Goal: Information Seeking & Learning: Learn about a topic

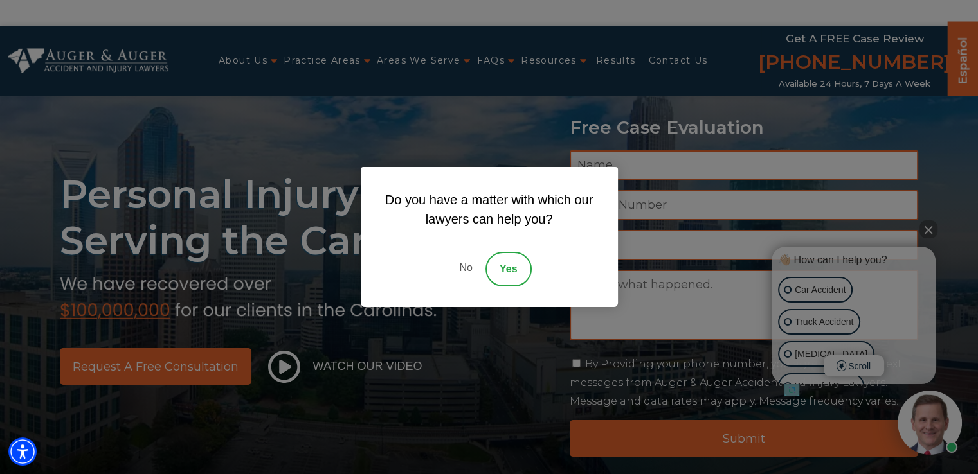
click at [507, 258] on link "Yes" at bounding box center [508, 269] width 46 height 35
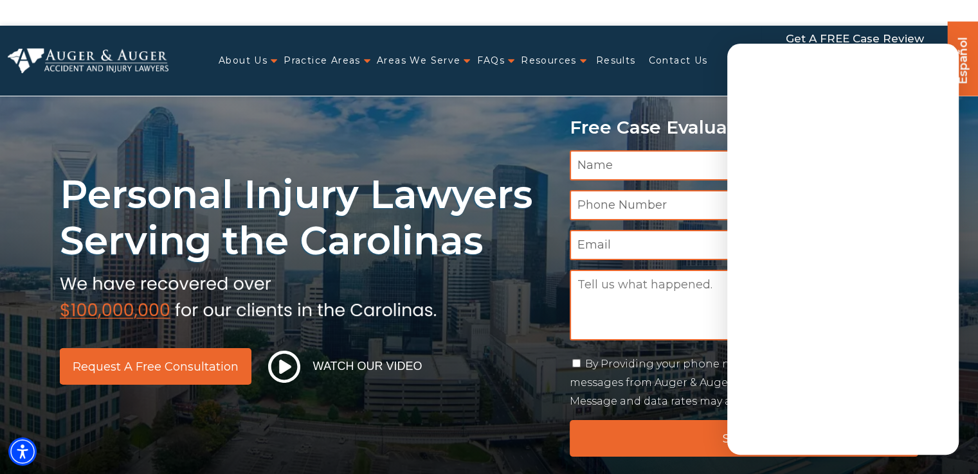
drag, startPoint x: 452, startPoint y: 100, endPoint x: 460, endPoint y: 105, distance: 10.2
click at [451, 101] on div "Personal Injury Lawyers Serving the Carolinas Request a Free Consultation Watch…" at bounding box center [489, 256] width 978 height 460
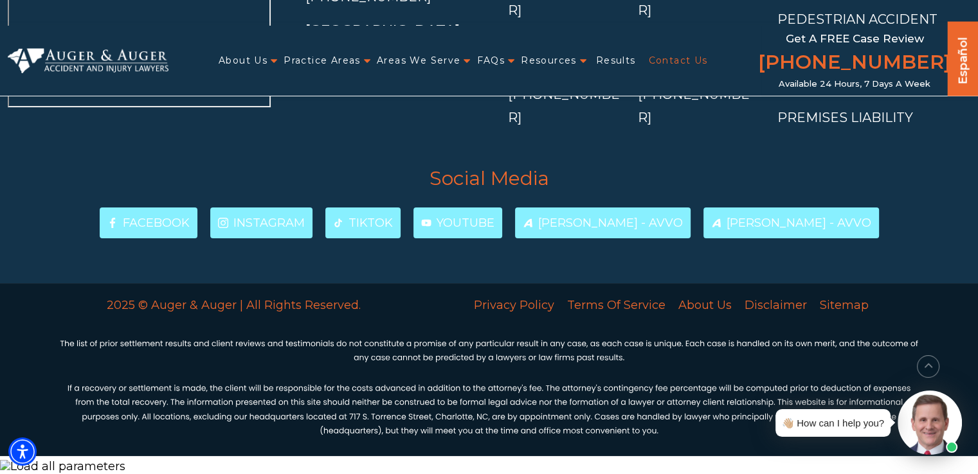
scroll to position [4987, 0]
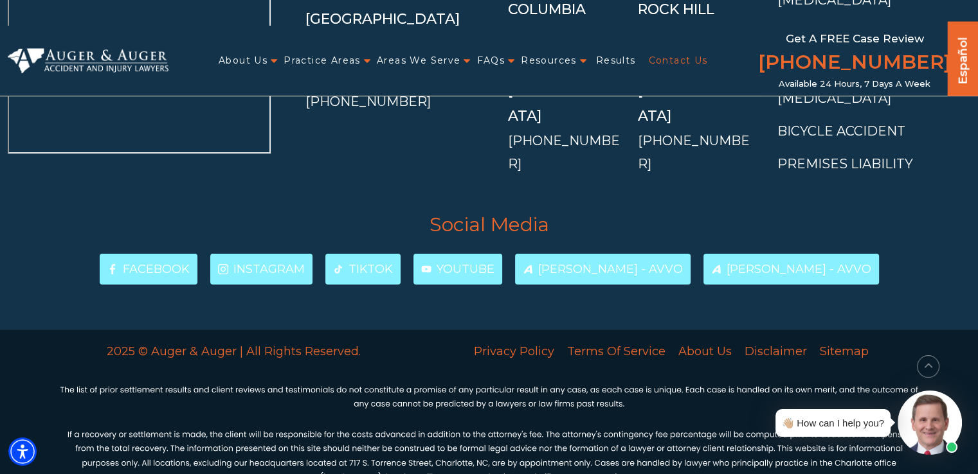
click at [676, 66] on link "Contact Us" at bounding box center [677, 61] width 59 height 26
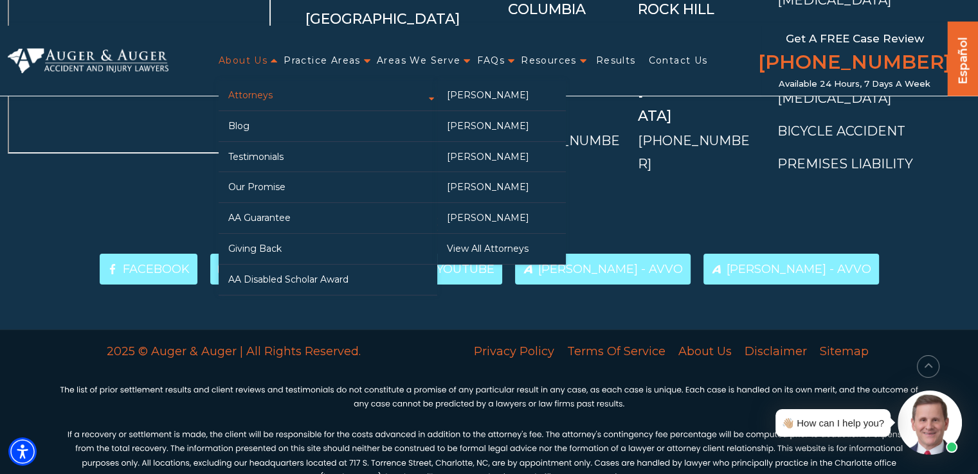
click at [267, 98] on link "Attorneys" at bounding box center [328, 95] width 219 height 30
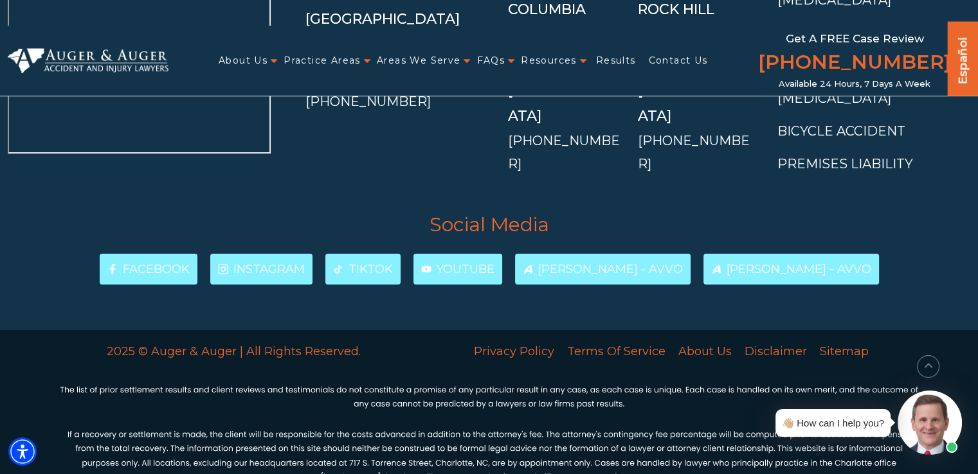
click at [0, 222] on div "Social Media Facebook Instagram TikTok YouTube Herbert W. Auger - Avvo Arlene P…" at bounding box center [489, 237] width 978 height 95
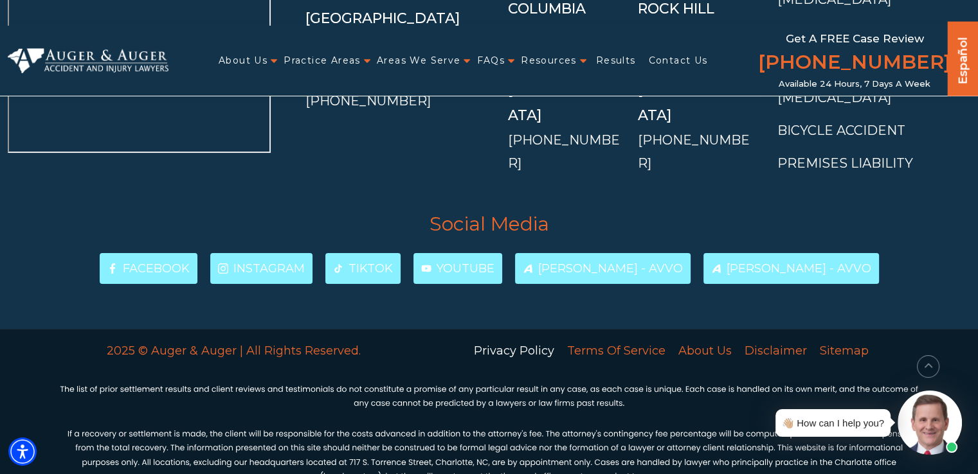
click at [540, 337] on link "Privacy Policy" at bounding box center [513, 350] width 93 height 27
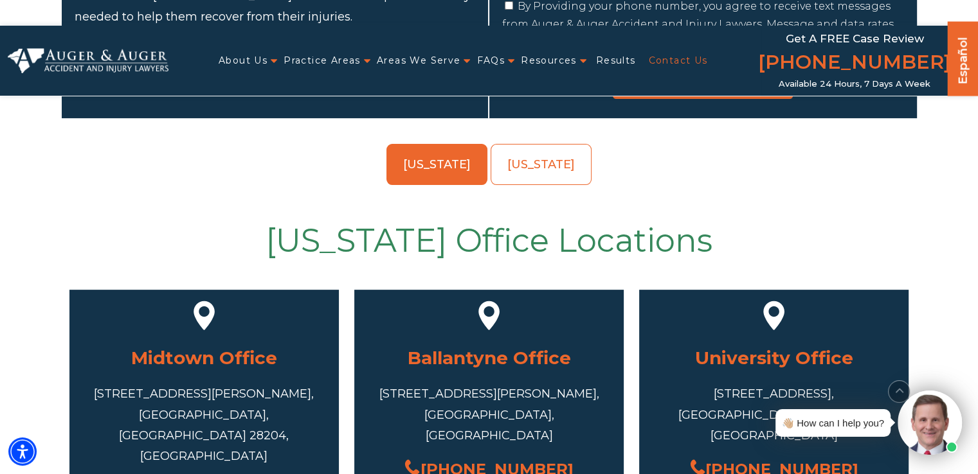
scroll to position [257, 0]
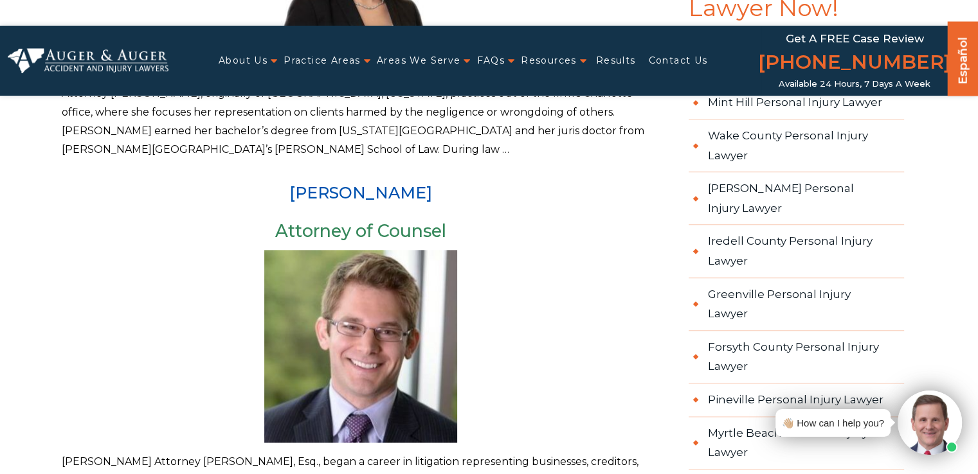
scroll to position [1479, 0]
